Goal: Transaction & Acquisition: Purchase product/service

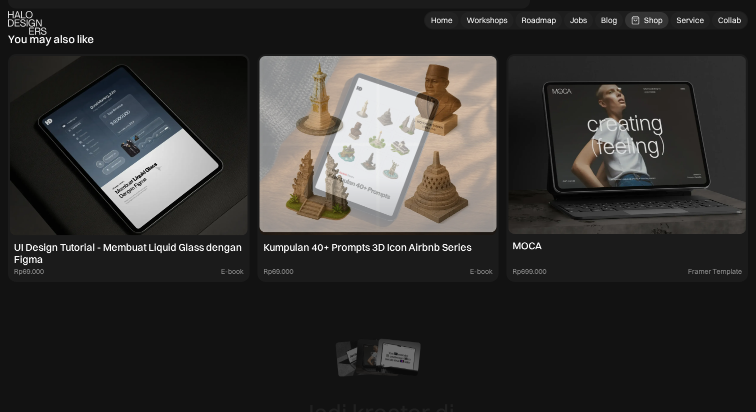
scroll to position [5409, 0]
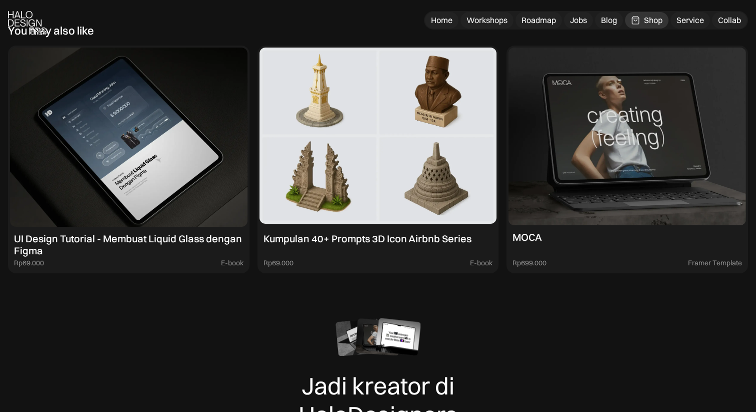
click at [411, 233] on div "Kumpulan 40+ Prompts 3D Icon Airbnb Series" at bounding box center [368, 239] width 208 height 12
